Goal: Task Accomplishment & Management: Use online tool/utility

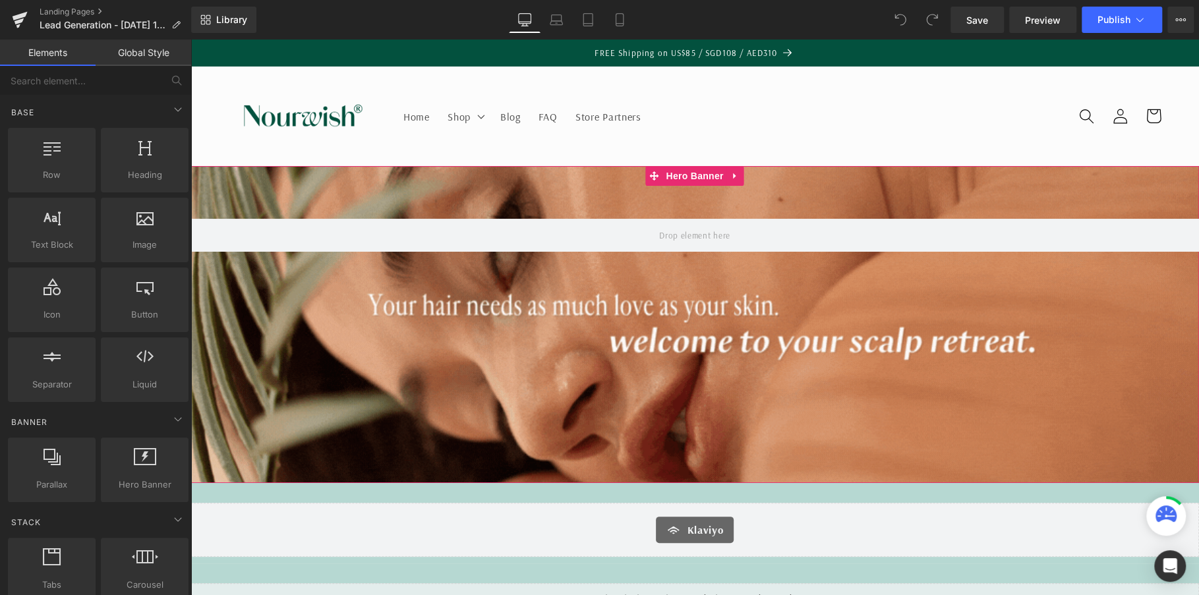
click at [543, 192] on div at bounding box center [695, 324] width 1009 height 317
drag, startPoint x: 853, startPoint y: 359, endPoint x: 663, endPoint y: 320, distance: 194.6
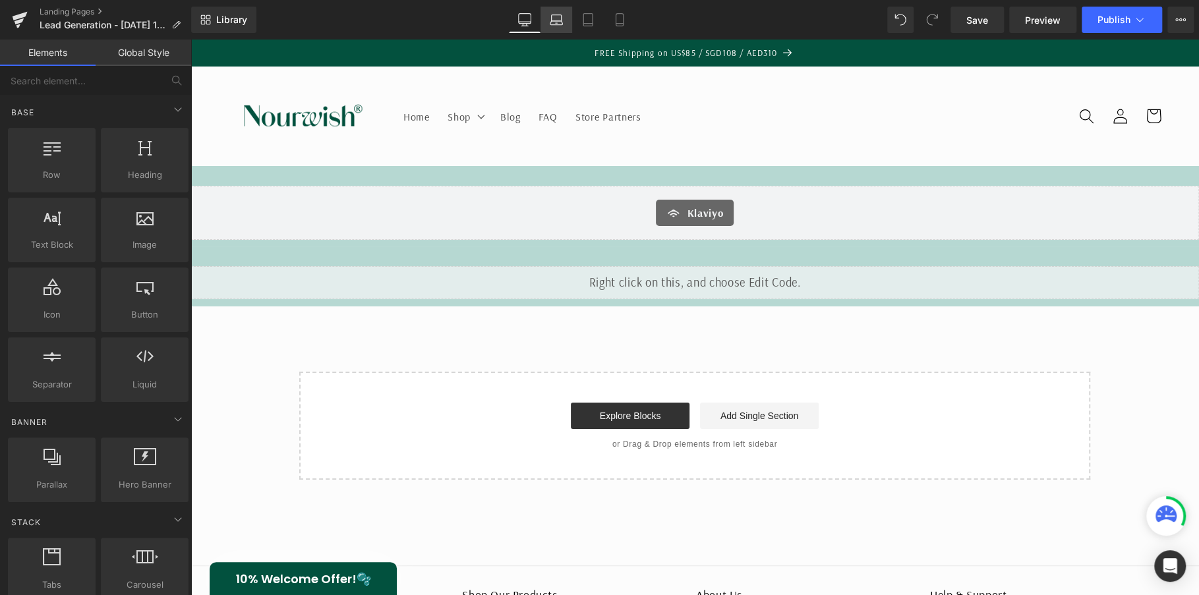
click at [558, 22] on icon at bounding box center [556, 19] width 13 height 13
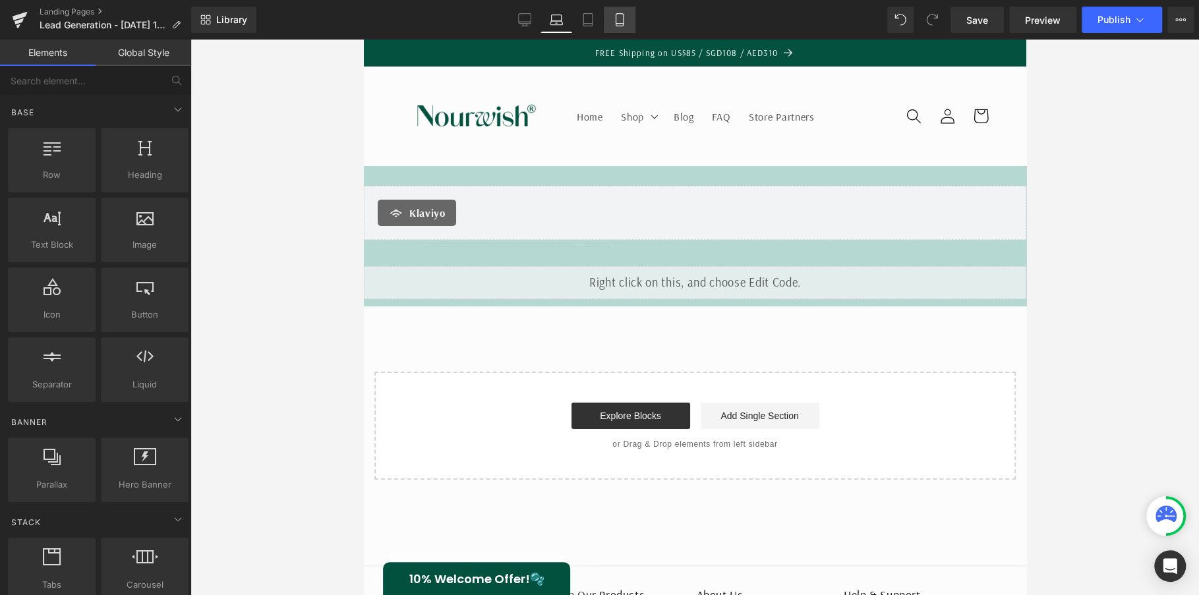
click at [620, 24] on icon at bounding box center [619, 24] width 7 height 0
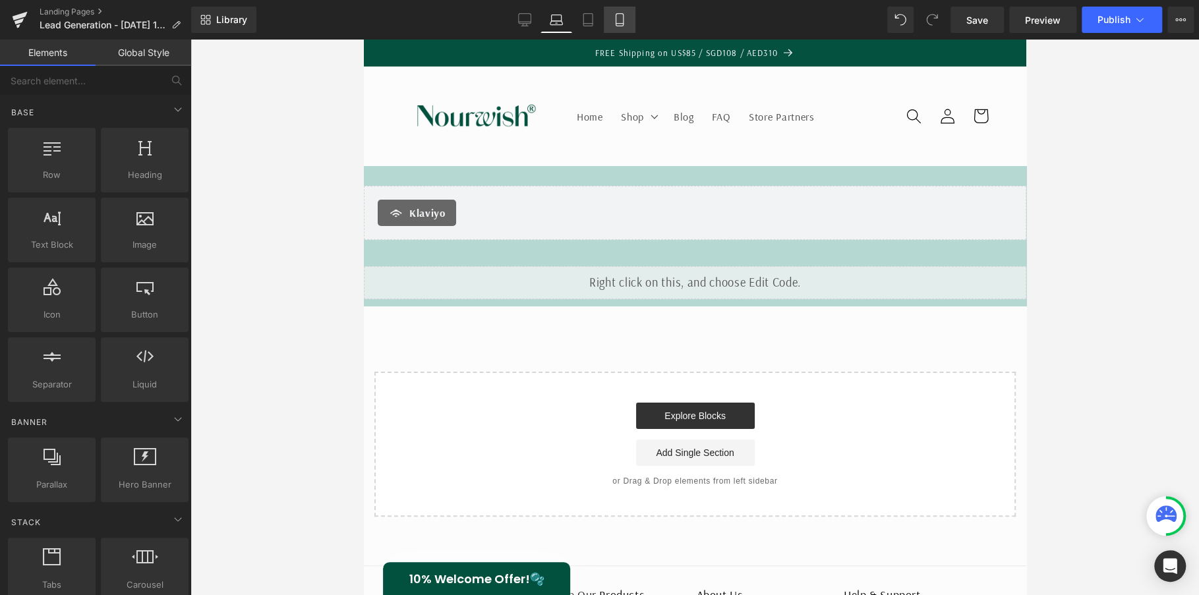
scroll to position [100, 0]
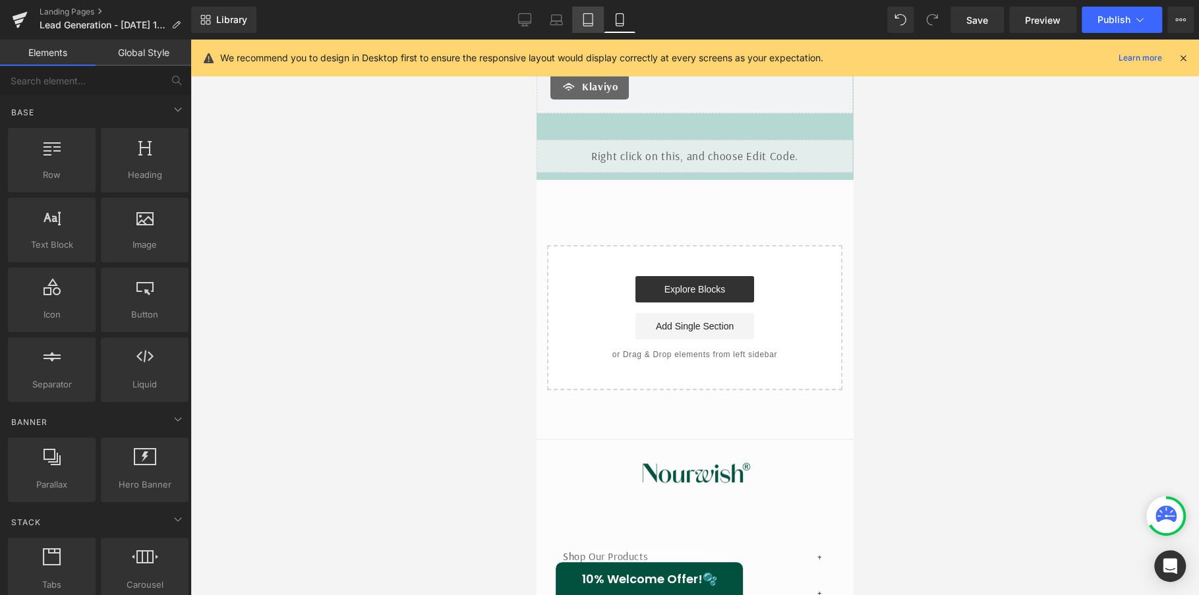
click at [589, 17] on icon at bounding box center [588, 19] width 13 height 13
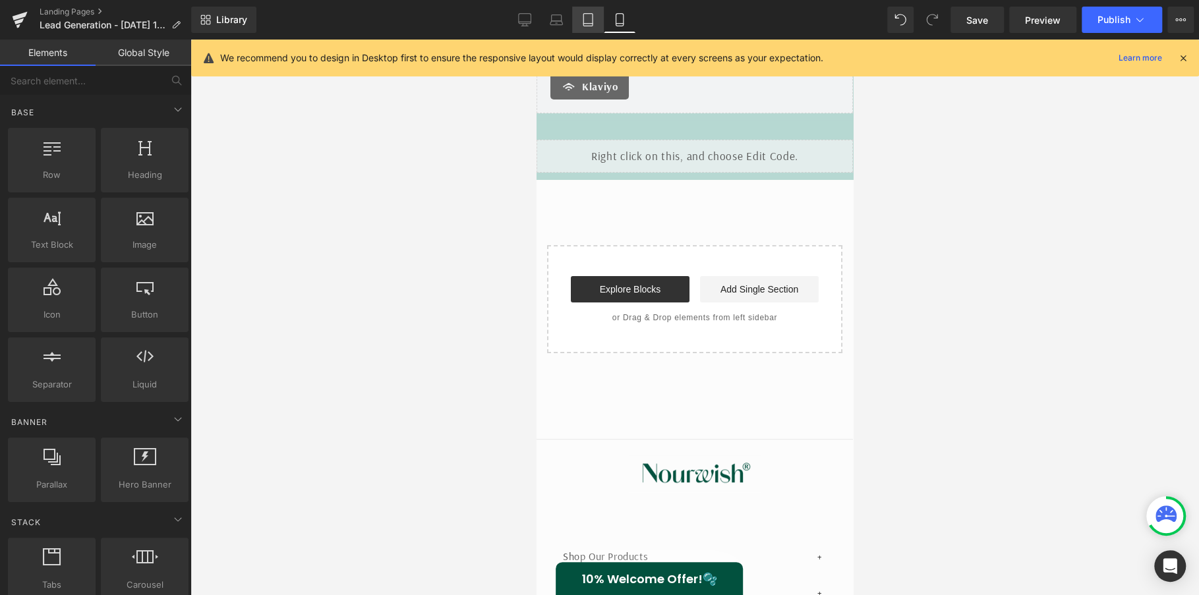
scroll to position [183, 0]
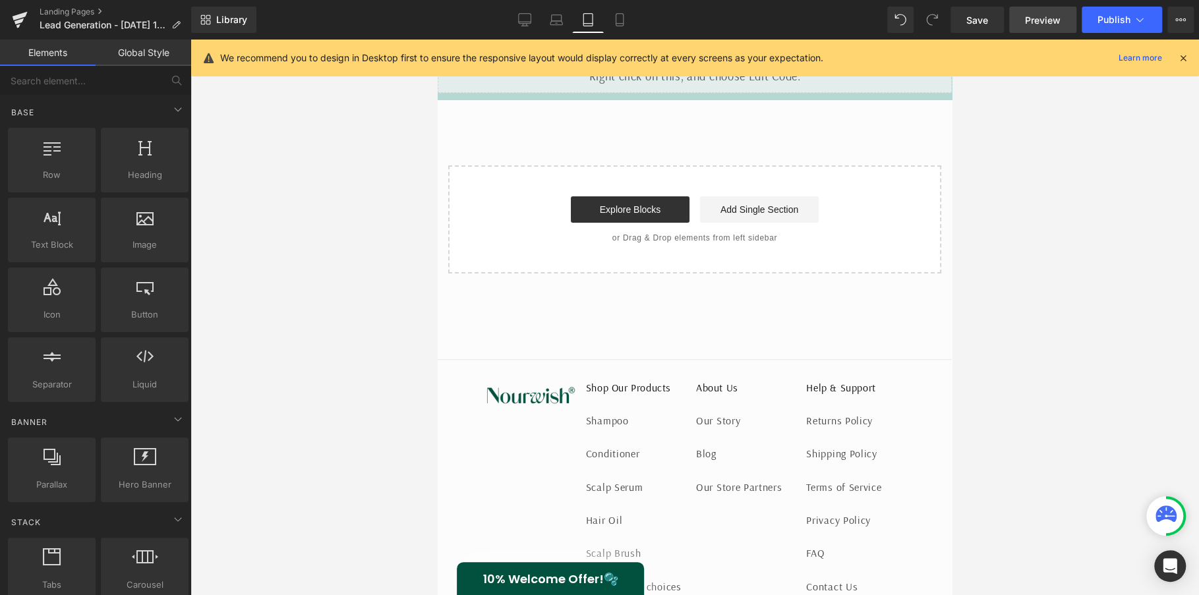
click at [1058, 20] on span "Preview" at bounding box center [1043, 20] width 36 height 14
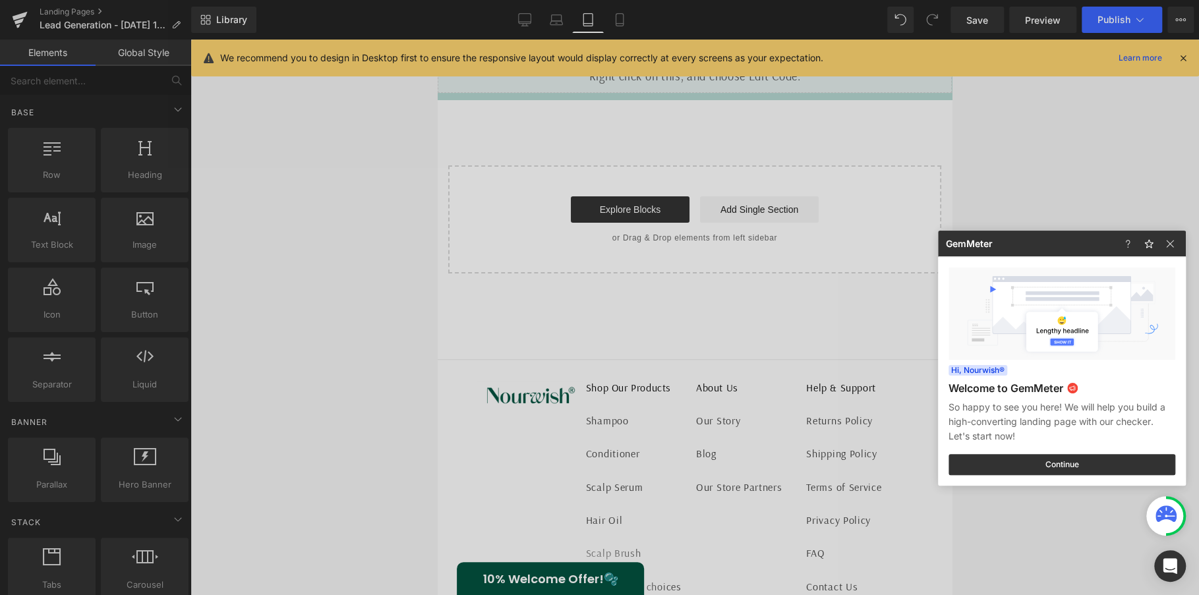
click at [560, 22] on div at bounding box center [599, 297] width 1199 height 595
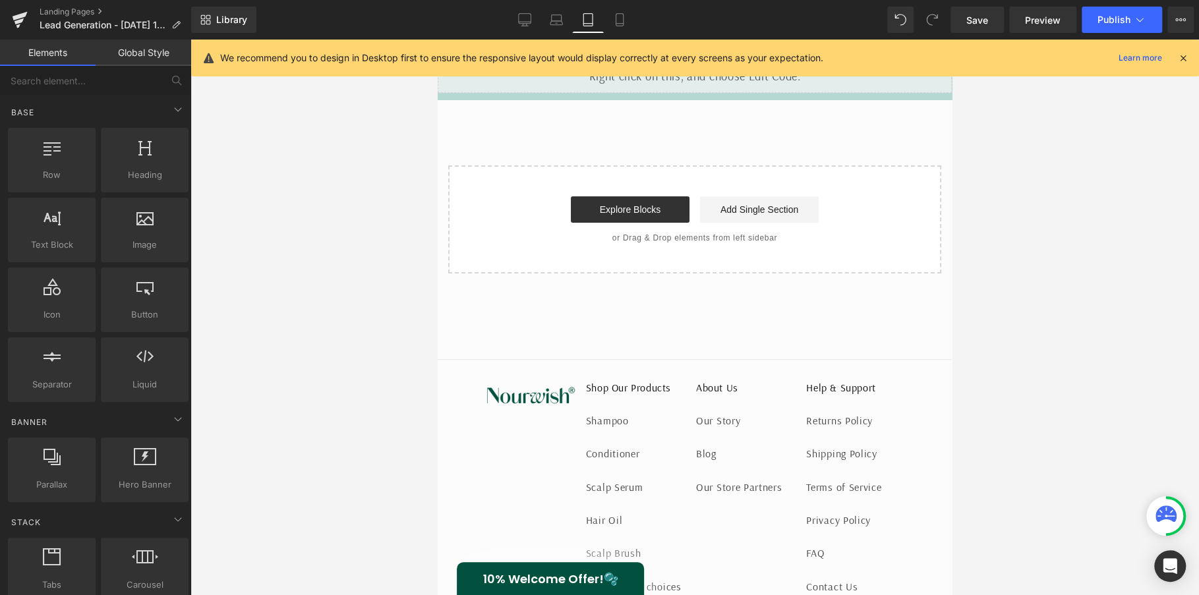
click at [560, 22] on icon at bounding box center [556, 19] width 13 height 13
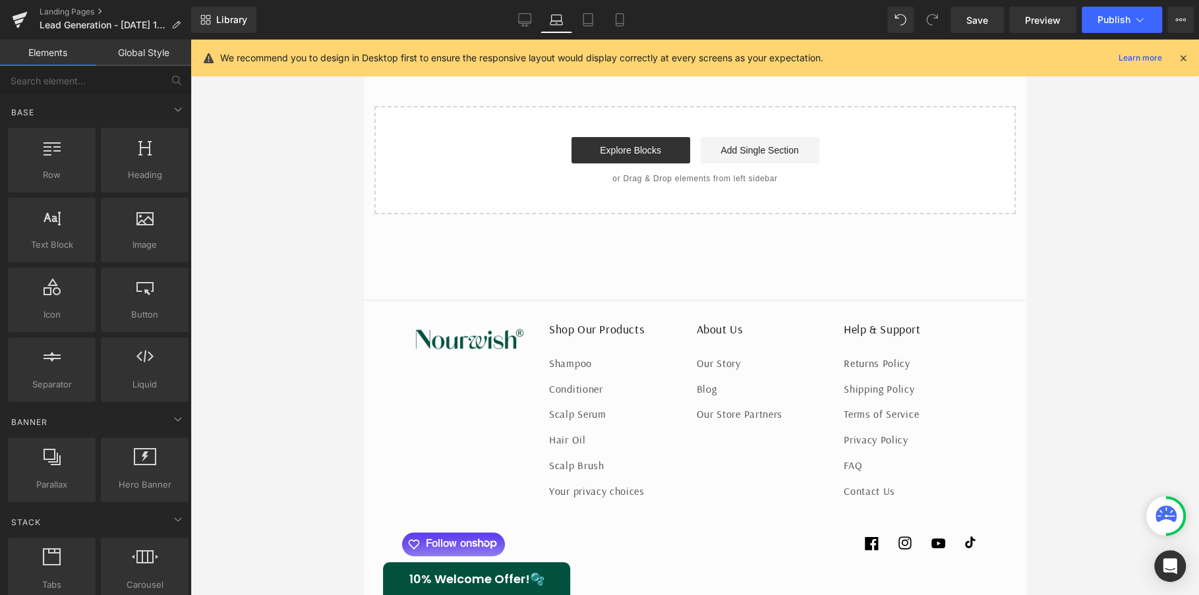
scroll to position [0, 0]
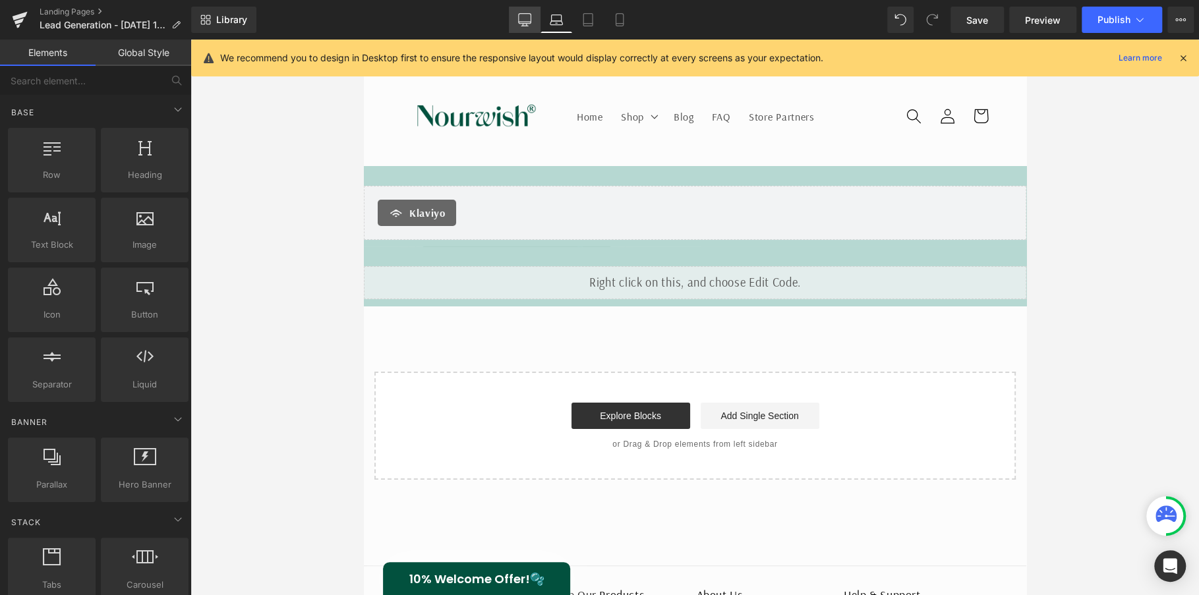
click at [518, 15] on icon at bounding box center [524, 19] width 13 height 10
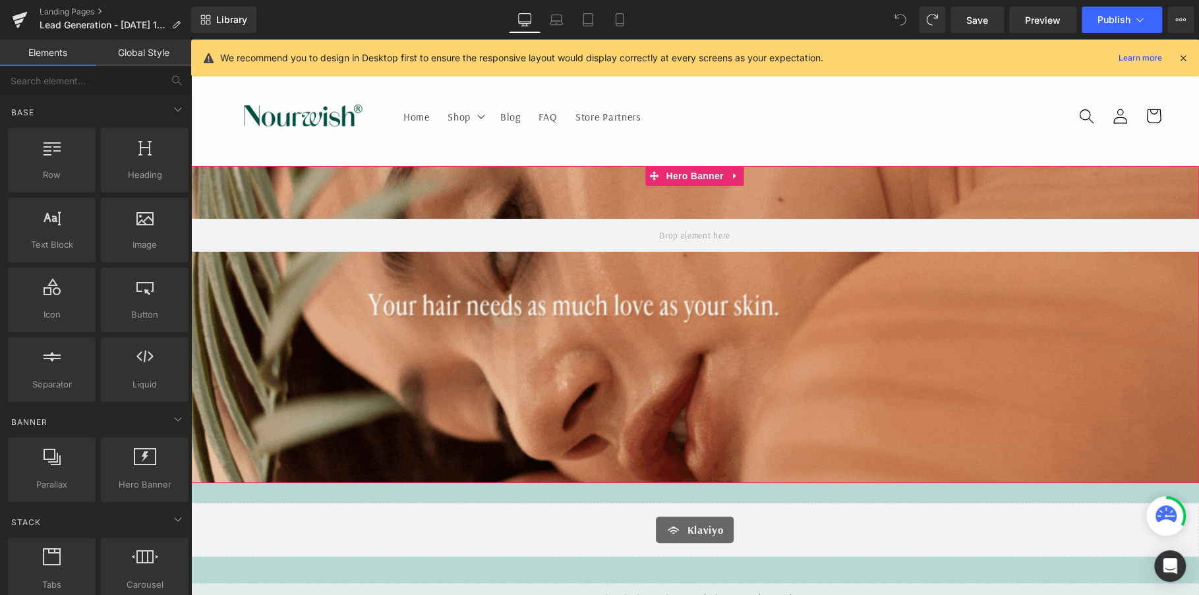
click at [772, 316] on div at bounding box center [695, 324] width 1009 height 317
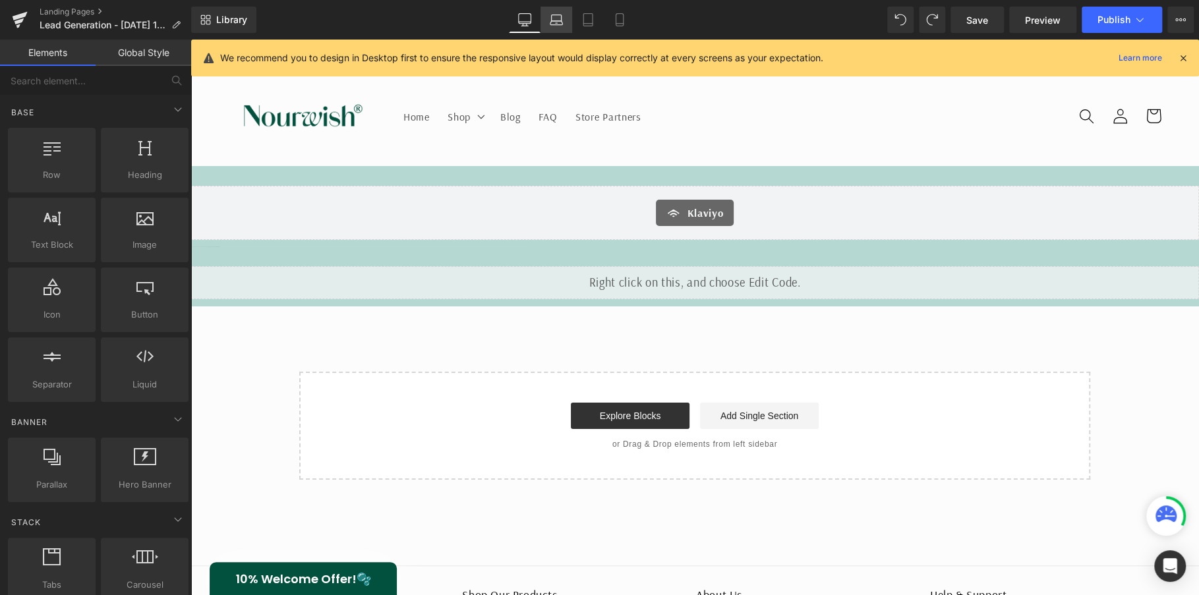
click at [556, 19] on icon at bounding box center [556, 19] width 13 height 13
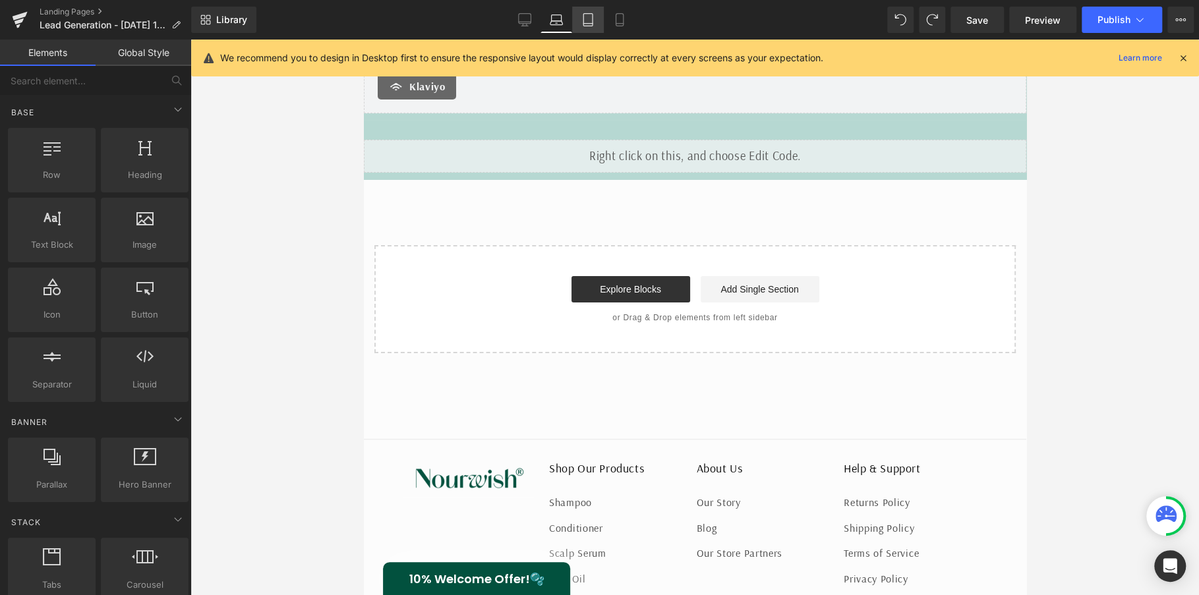
click at [594, 20] on icon at bounding box center [588, 19] width 13 height 13
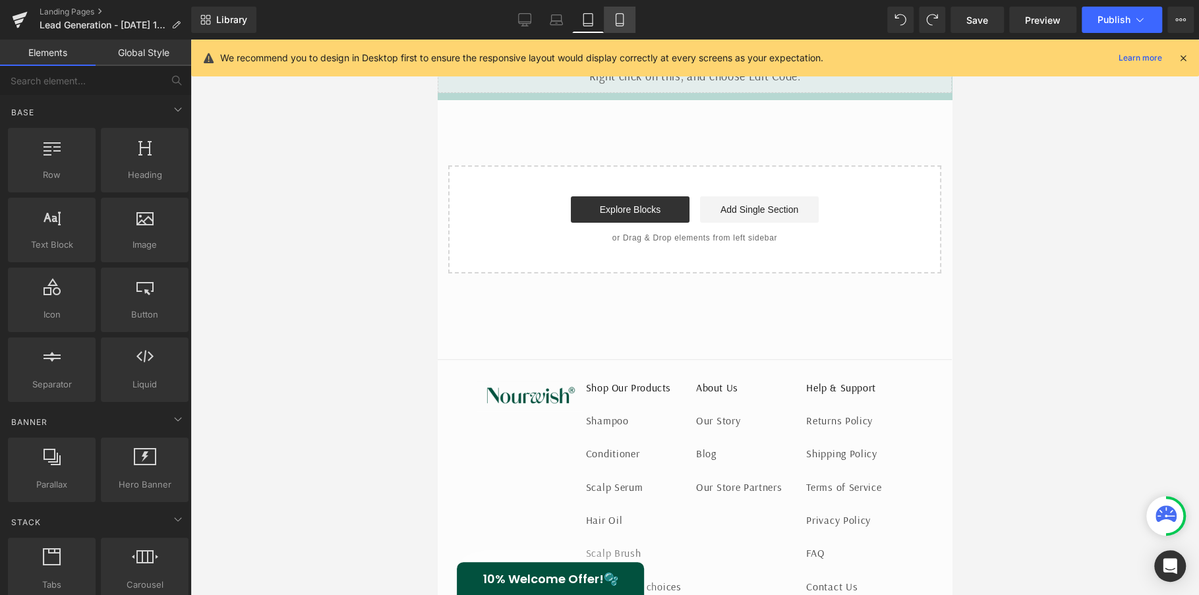
click at [611, 20] on link "Mobile" at bounding box center [620, 20] width 32 height 26
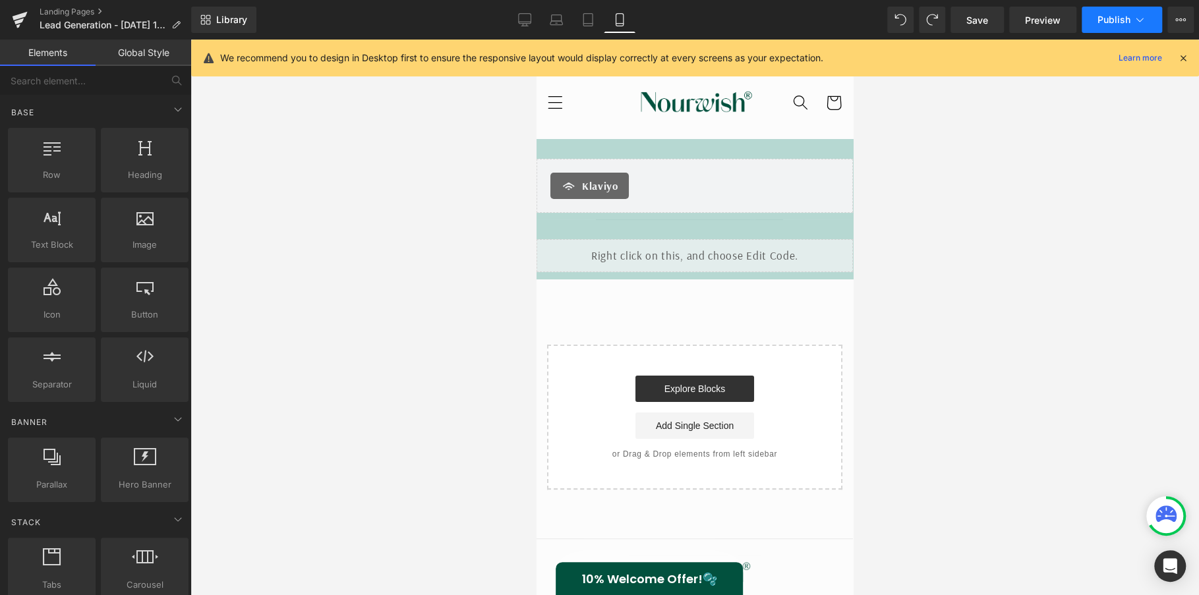
click at [1130, 26] on button "Publish" at bounding box center [1122, 20] width 80 height 26
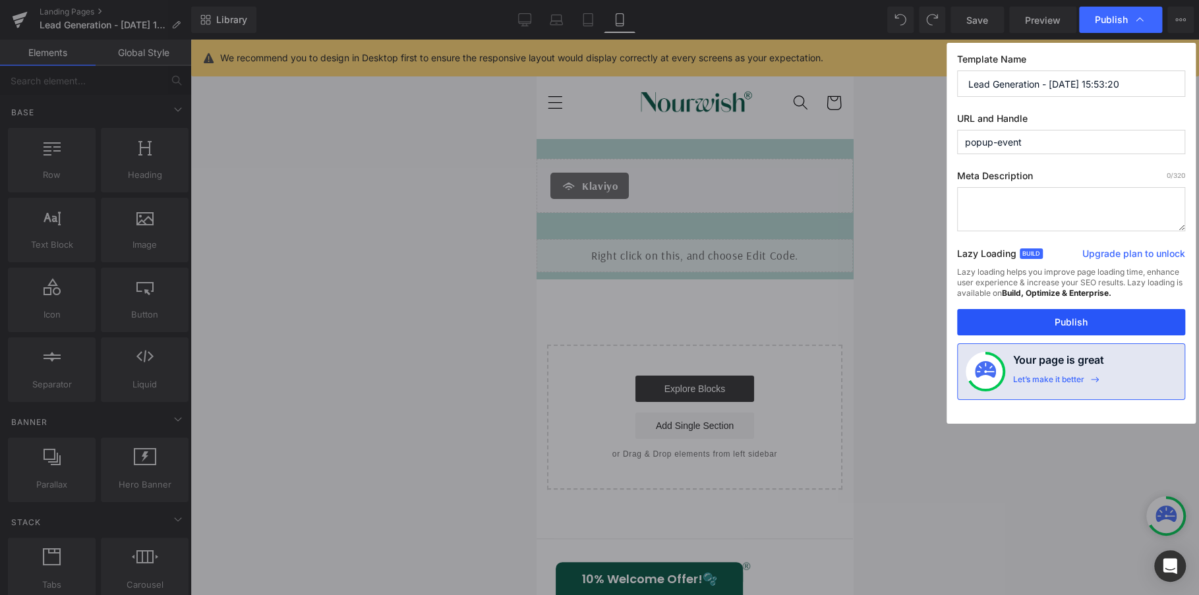
click at [1082, 317] on button "Publish" at bounding box center [1071, 322] width 228 height 26
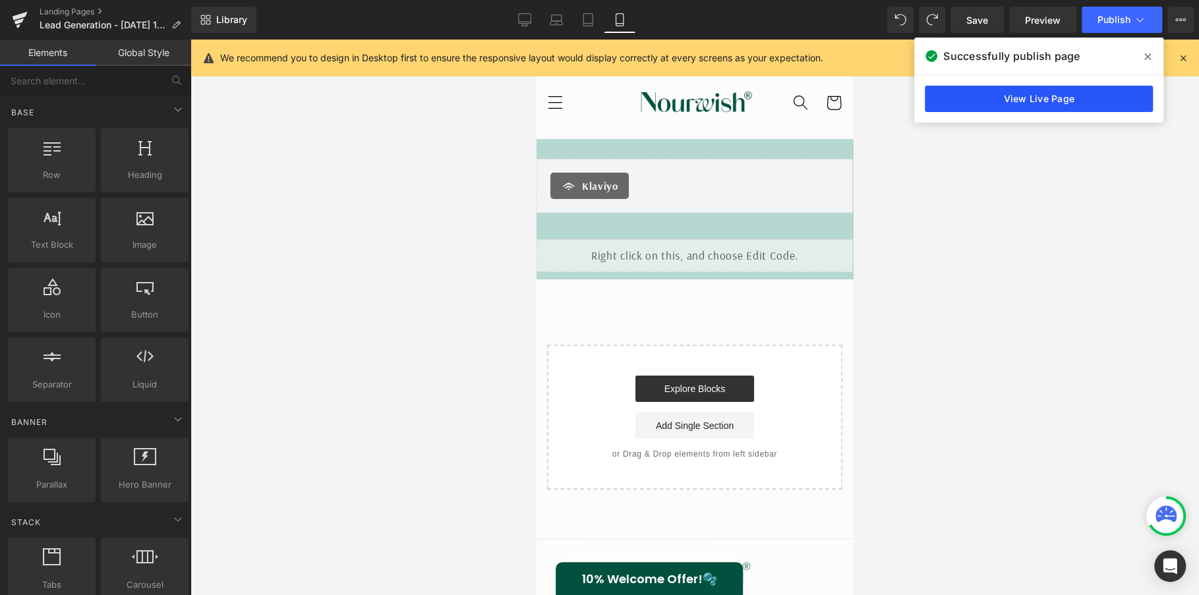
click at [1054, 105] on link "View Live Page" at bounding box center [1039, 99] width 228 height 26
